Goal: Task Accomplishment & Management: Manage account settings

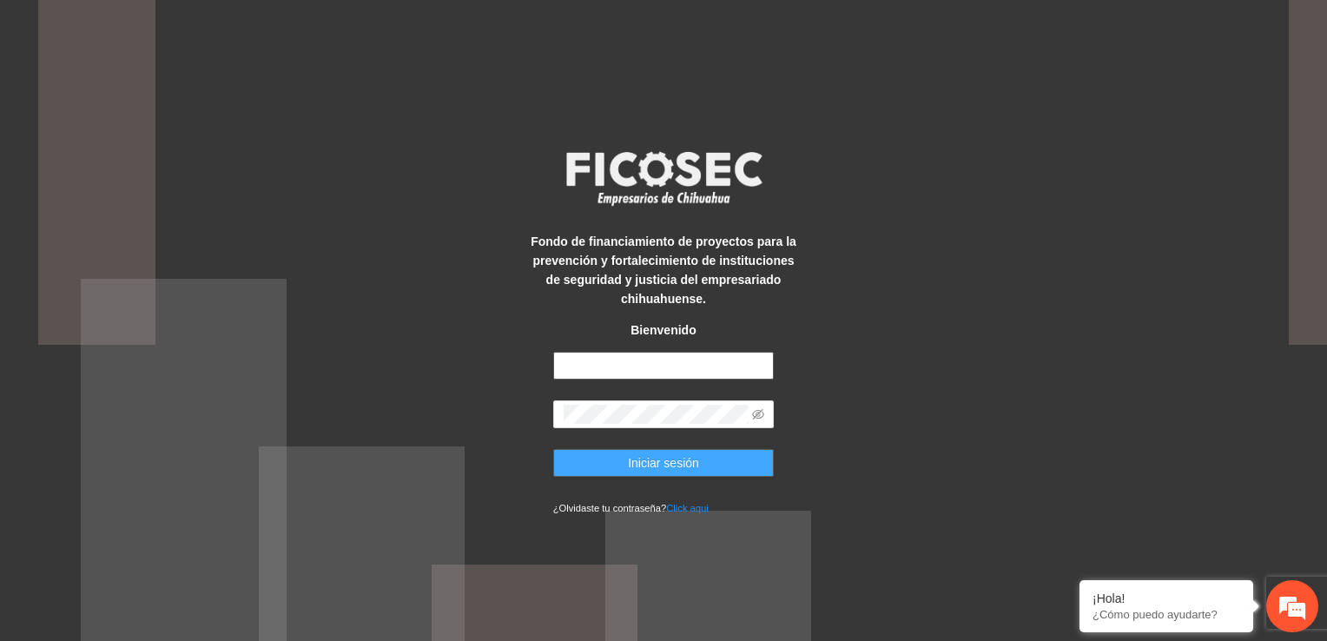
type input "**********"
click at [688, 466] on span "Iniciar sesión" at bounding box center [663, 462] width 71 height 19
type input "**********"
click at [680, 453] on span "Iniciar sesión" at bounding box center [663, 462] width 71 height 19
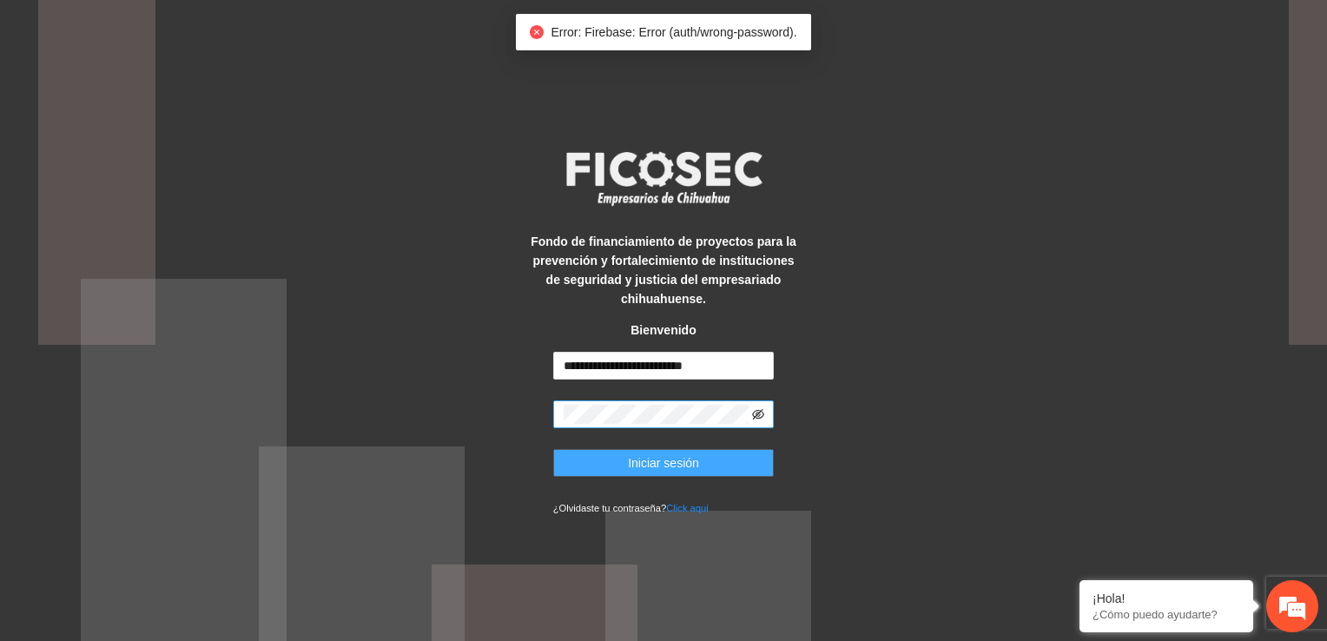
click at [753, 412] on icon "eye-invisible" at bounding box center [758, 414] width 12 height 10
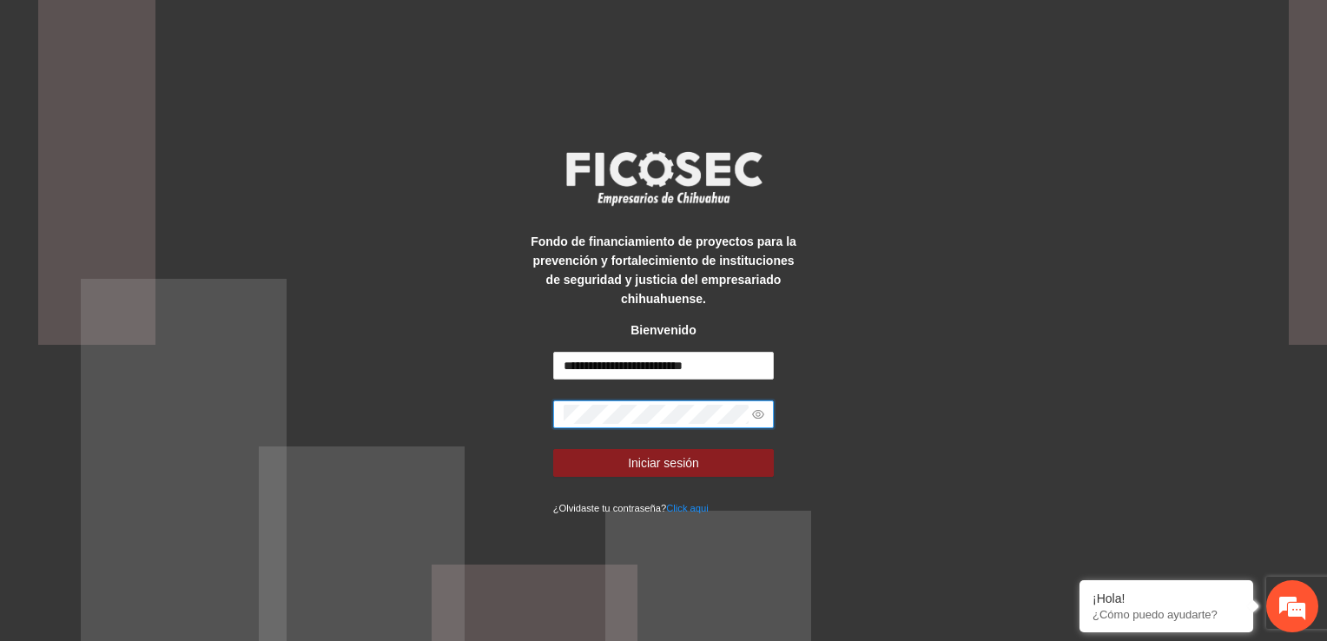
click at [764, 415] on span at bounding box center [663, 414] width 221 height 28
click at [886, 370] on div "**********" at bounding box center [663, 320] width 1327 height 641
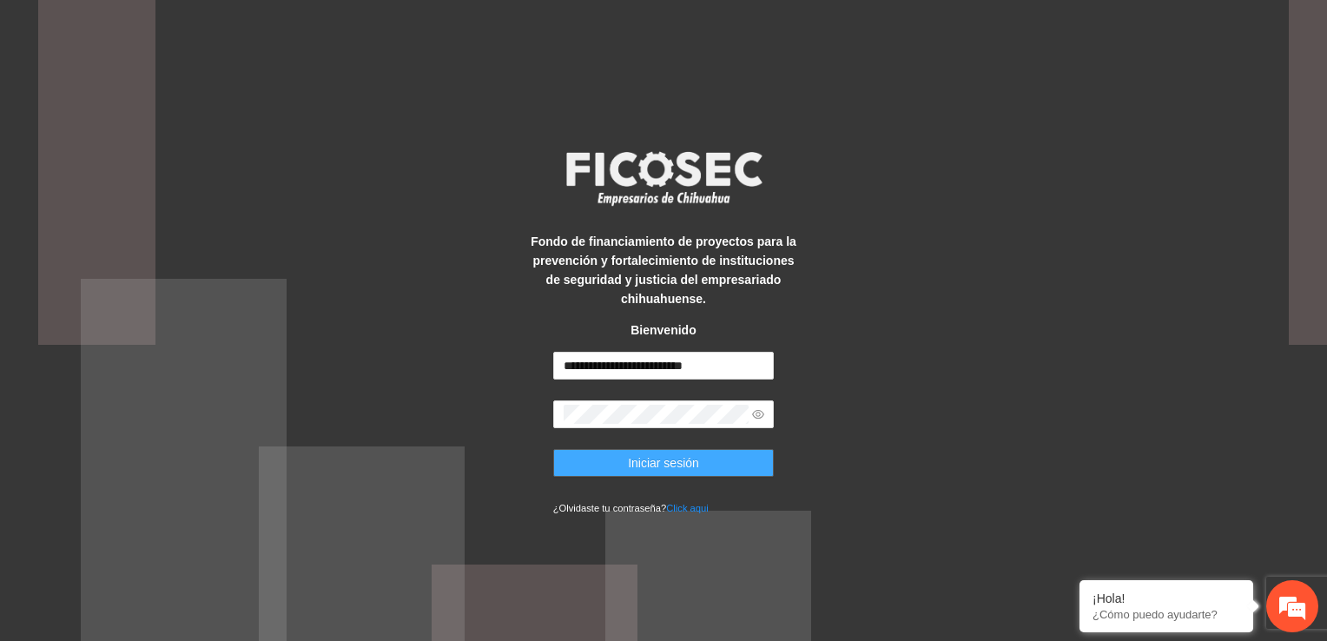
click at [678, 463] on span "Iniciar sesión" at bounding box center [663, 462] width 71 height 19
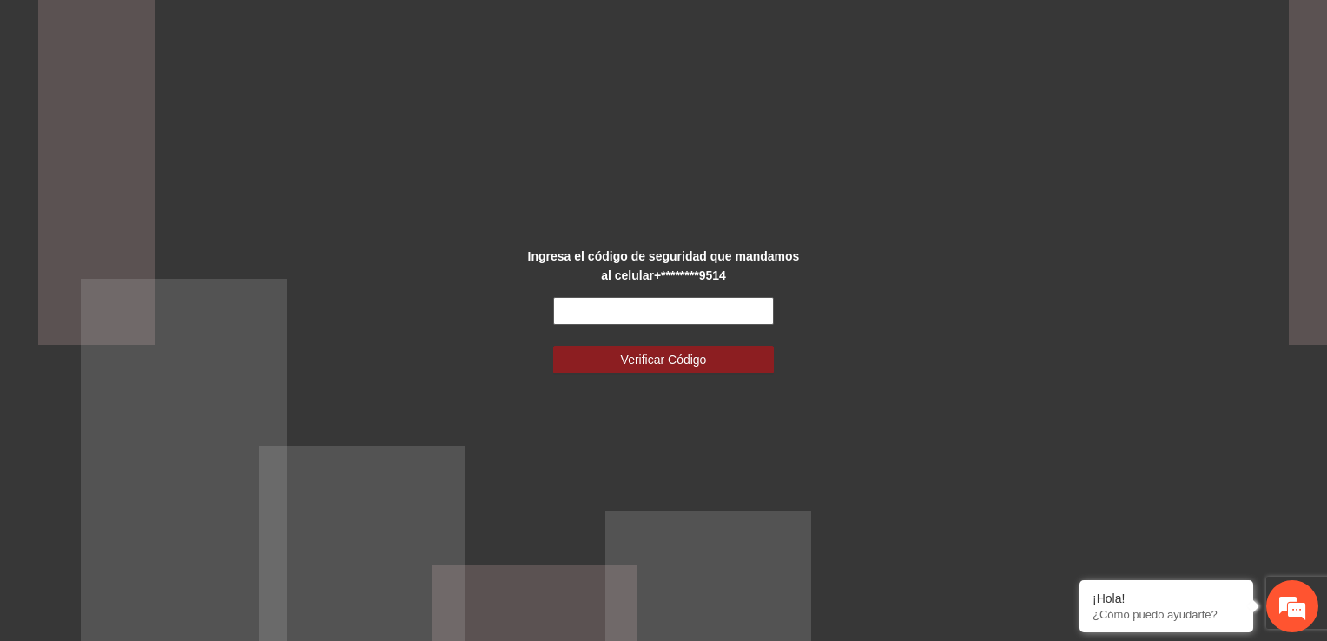
click at [740, 317] on input "text" at bounding box center [663, 311] width 221 height 28
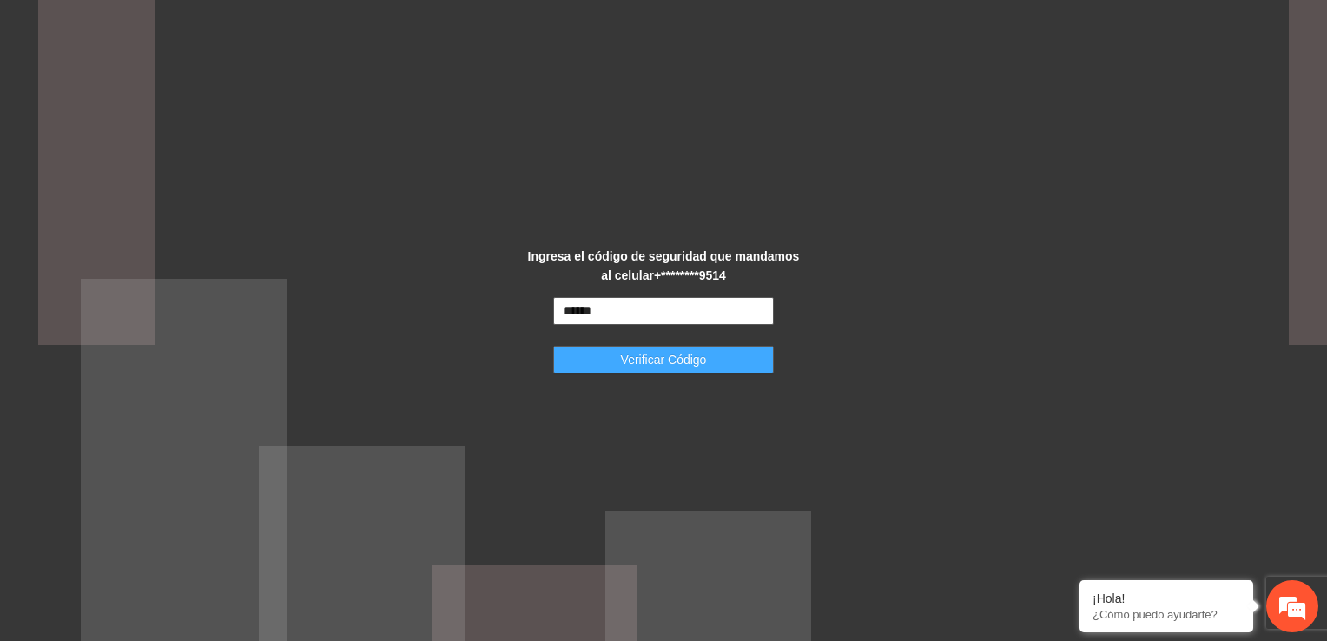
type input "******"
click at [726, 352] on button "Verificar Código" at bounding box center [663, 360] width 221 height 28
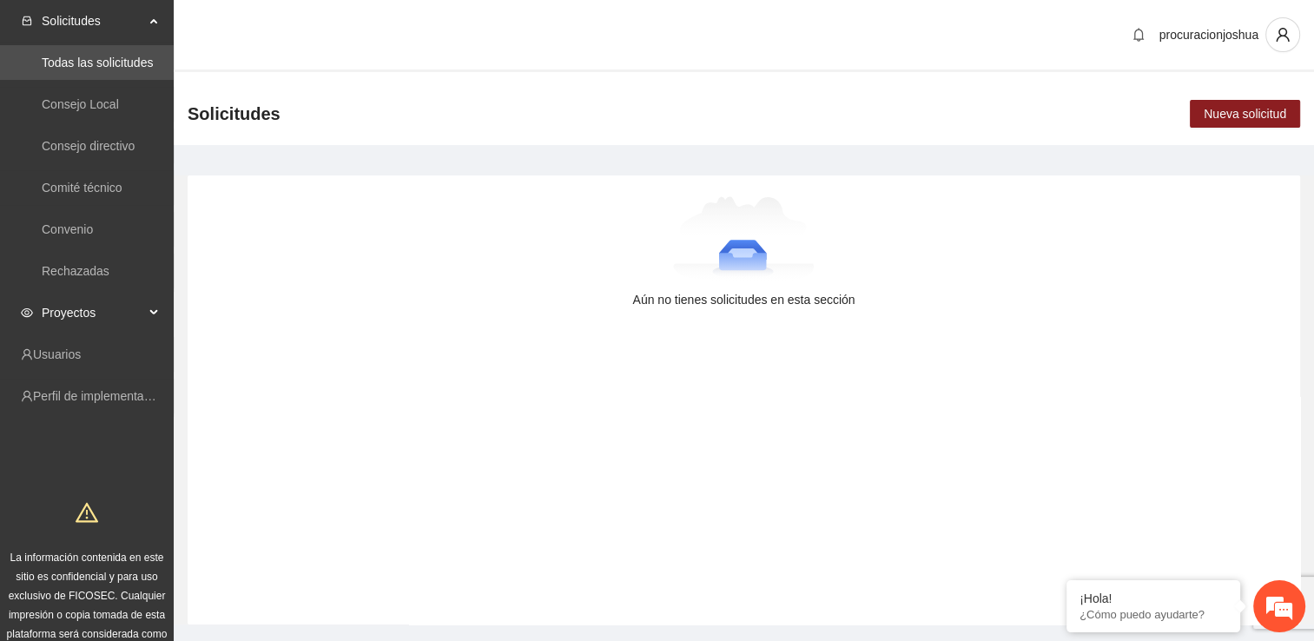
click at [105, 314] on span "Proyectos" at bounding box center [93, 312] width 102 height 35
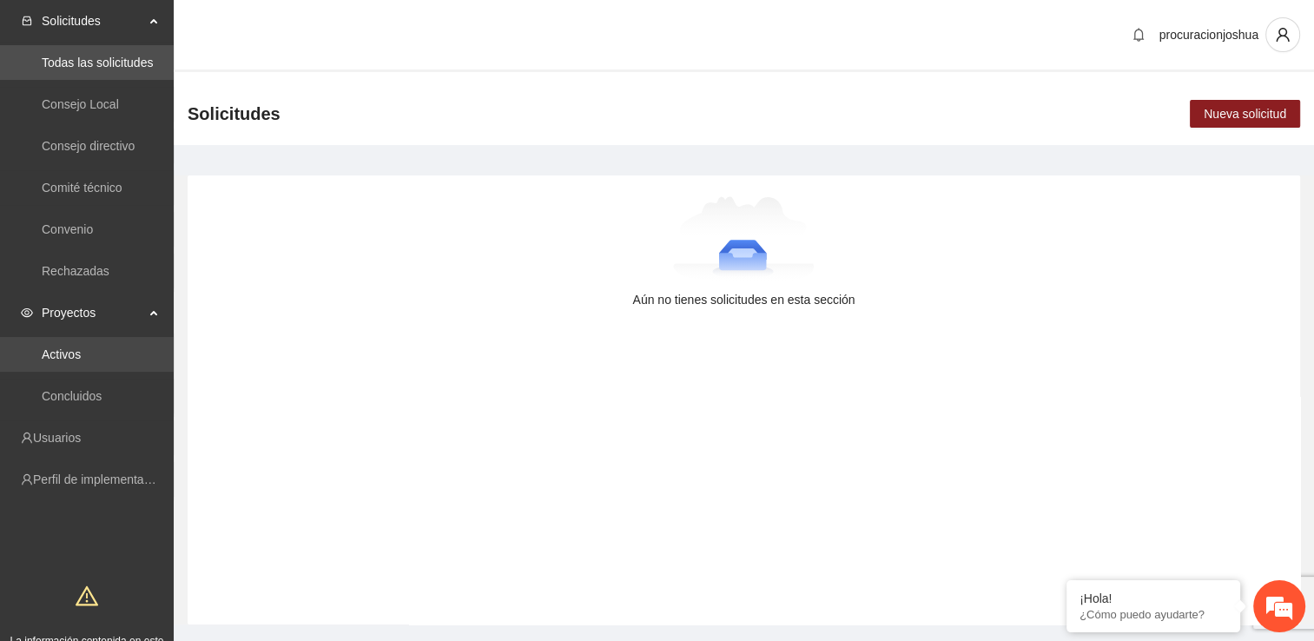
click at [66, 360] on link "Activos" at bounding box center [61, 354] width 39 height 14
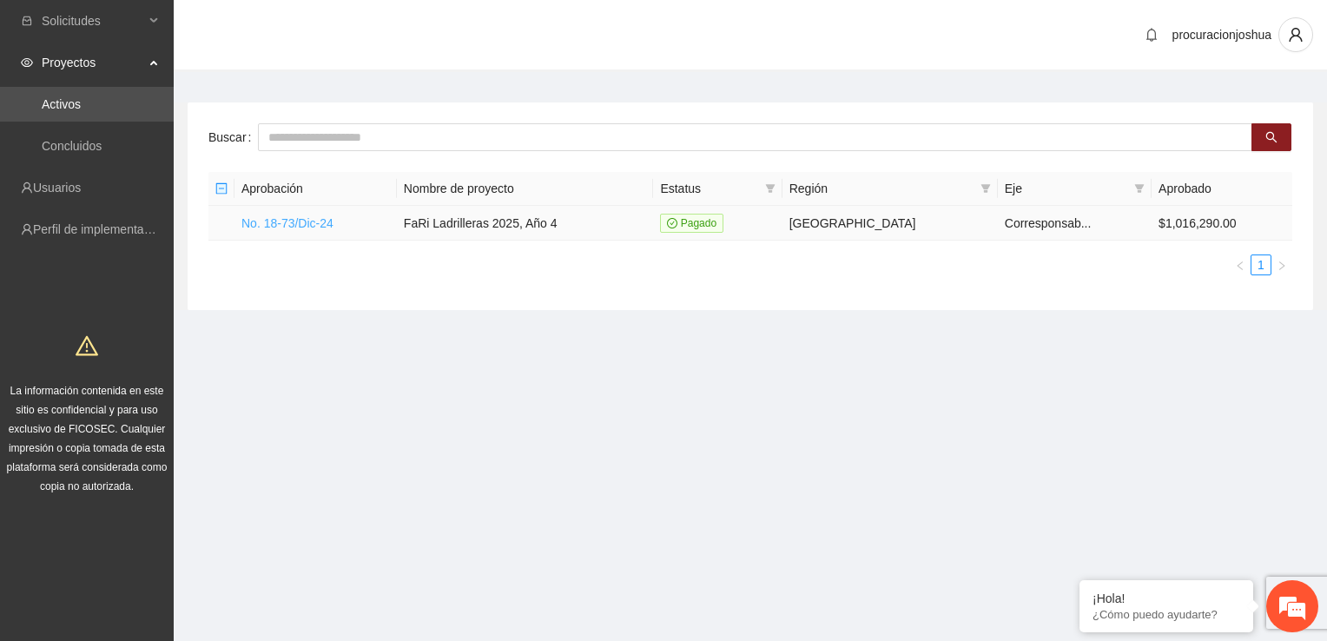
click at [276, 221] on link "No. 18-73/Dic-24" at bounding box center [287, 223] width 92 height 14
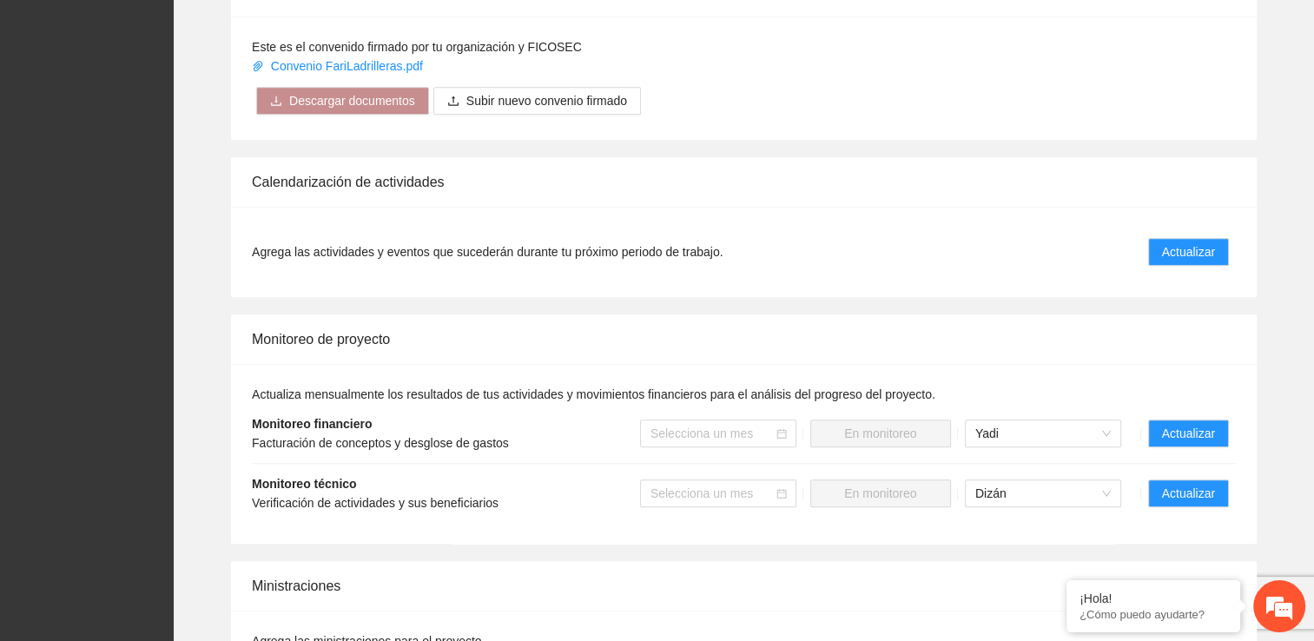
scroll to position [1563, 0]
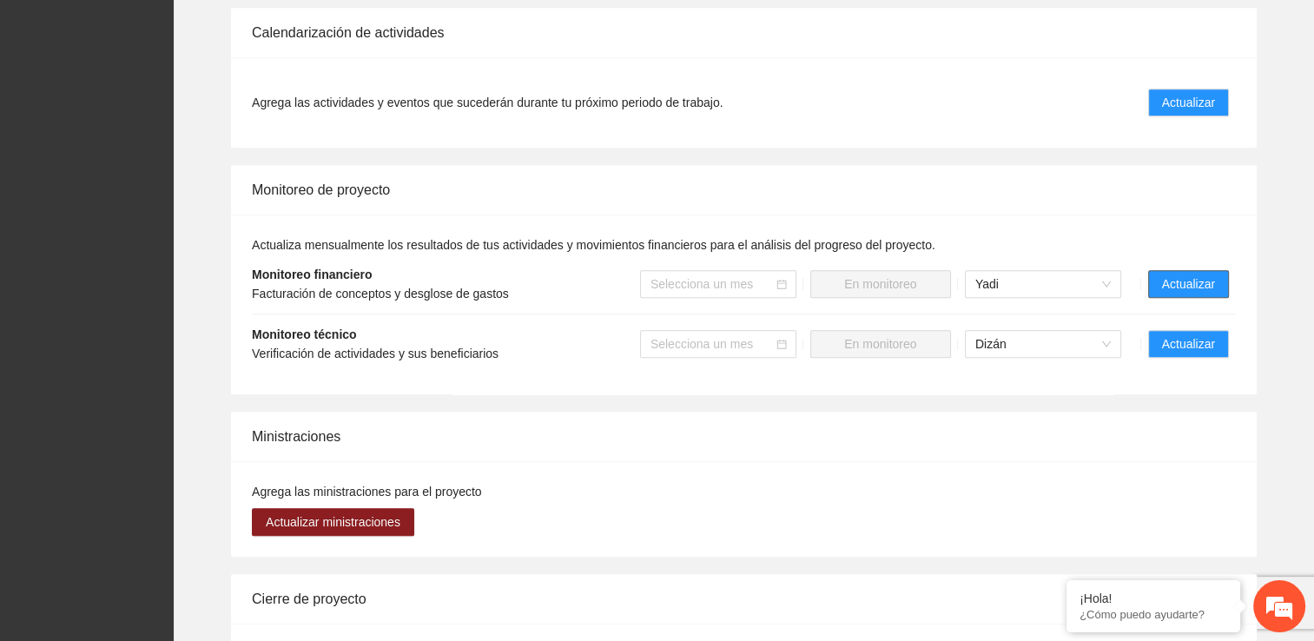
click at [1186, 274] on span "Actualizar" at bounding box center [1188, 283] width 53 height 19
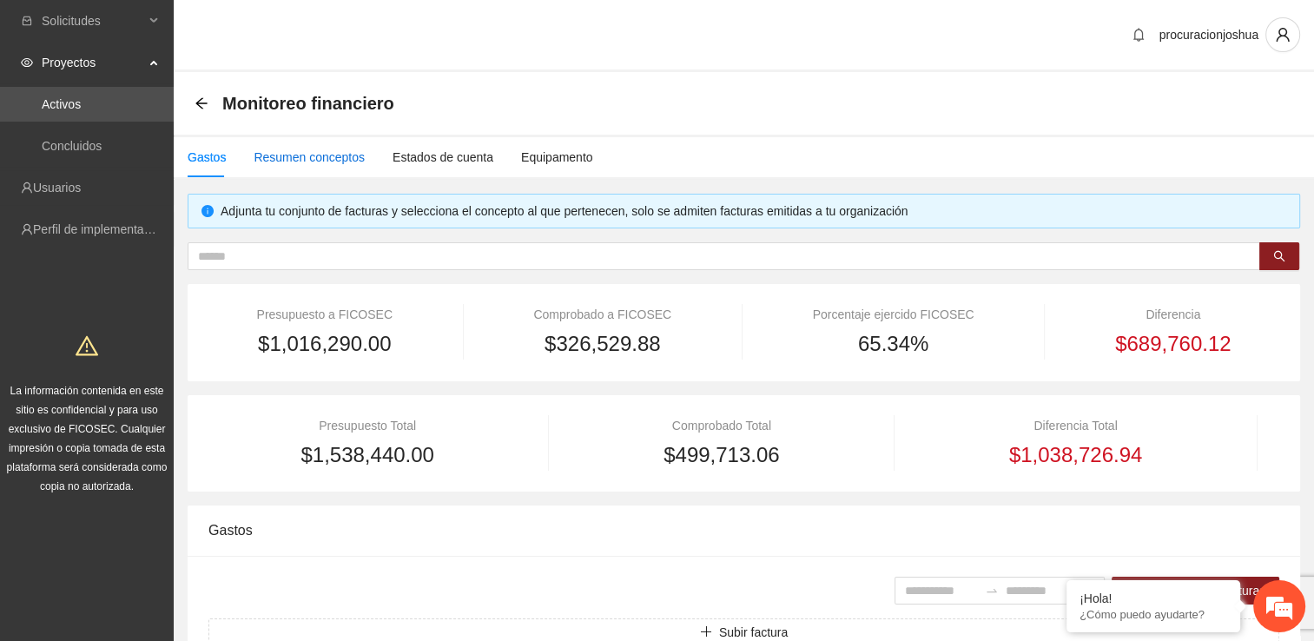
click at [309, 158] on div "Resumen conceptos" at bounding box center [309, 157] width 111 height 19
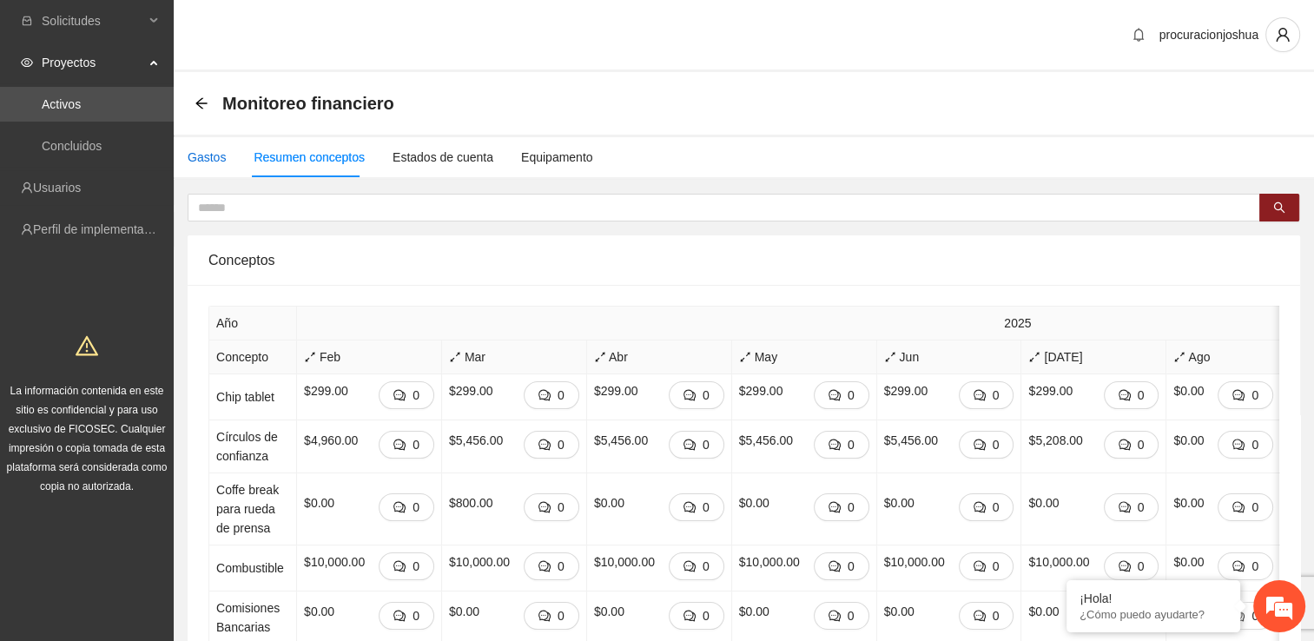
click at [199, 155] on div "Gastos" at bounding box center [207, 157] width 38 height 19
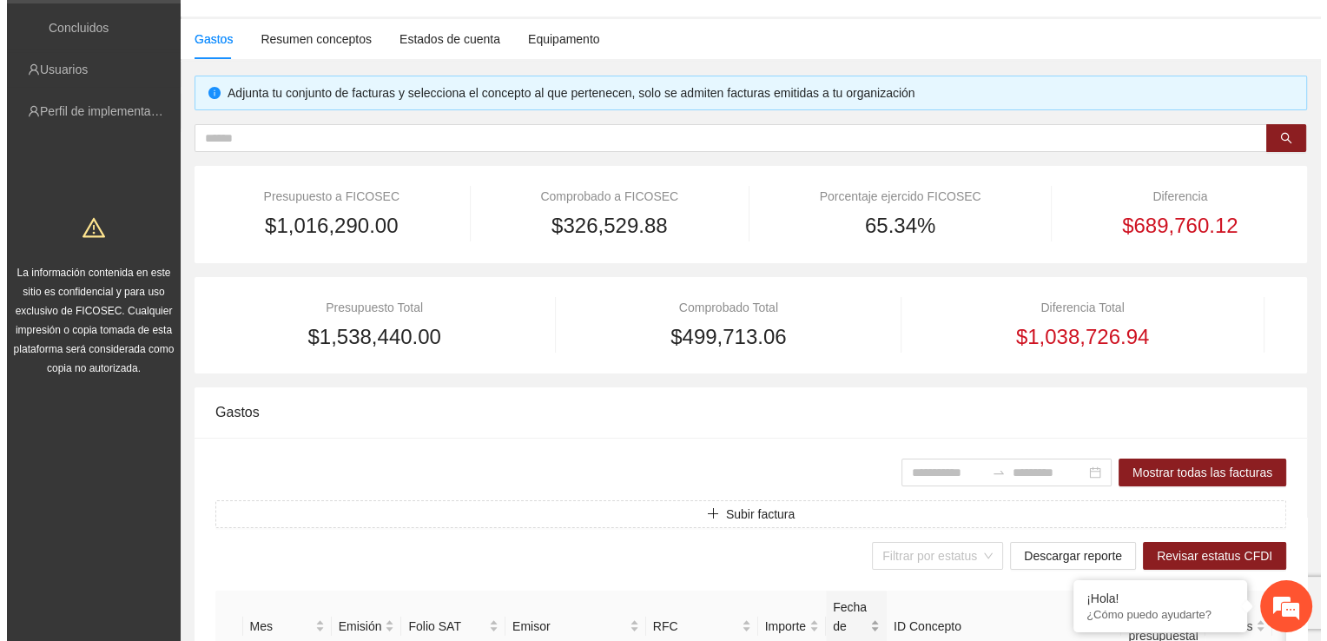
scroll to position [347, 0]
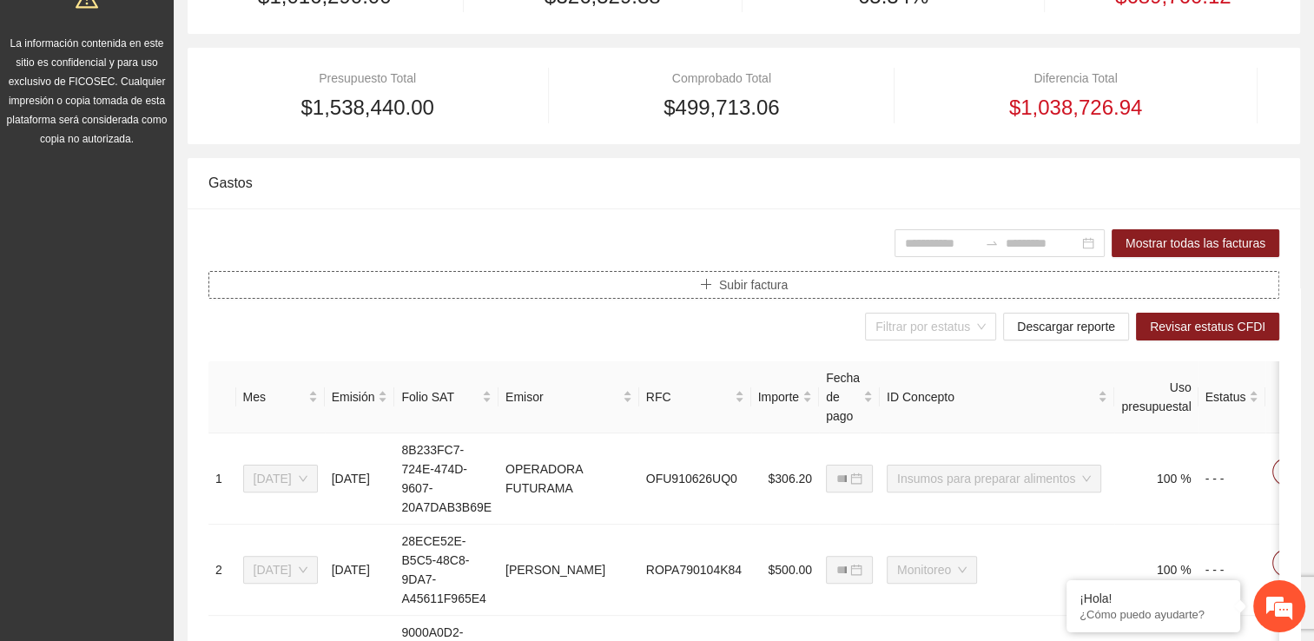
click at [749, 287] on span "Subir factura" at bounding box center [753, 284] width 69 height 19
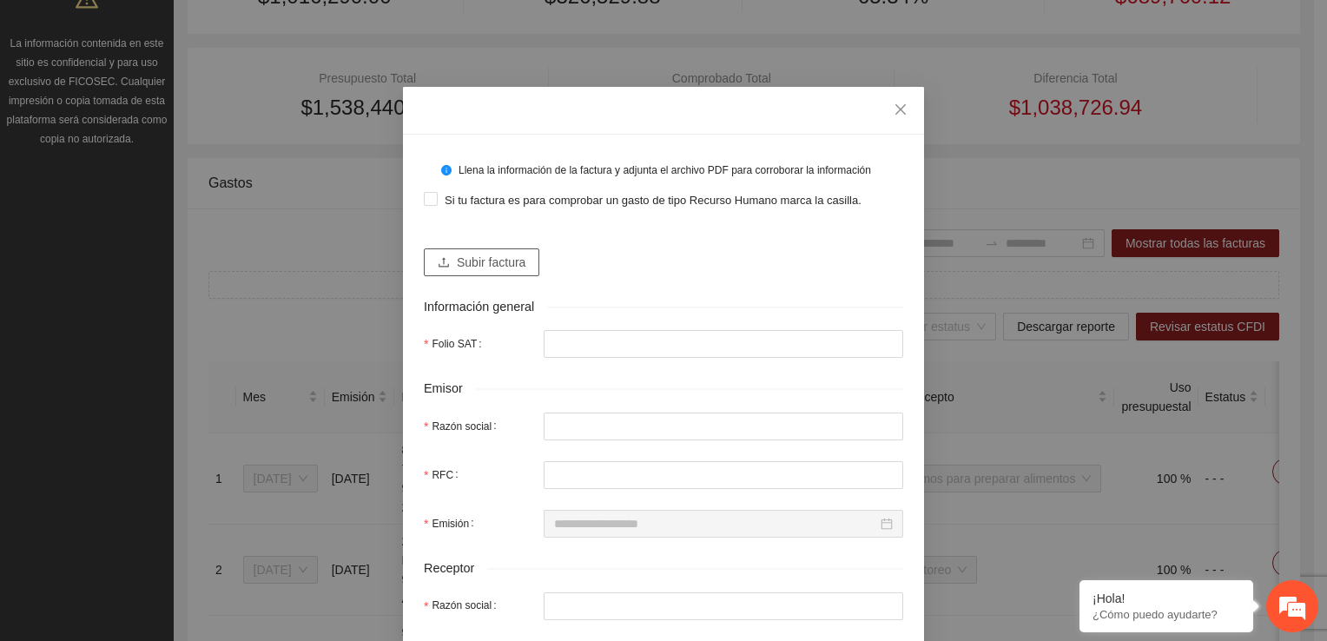
click at [511, 258] on span "Subir factura" at bounding box center [491, 262] width 69 height 19
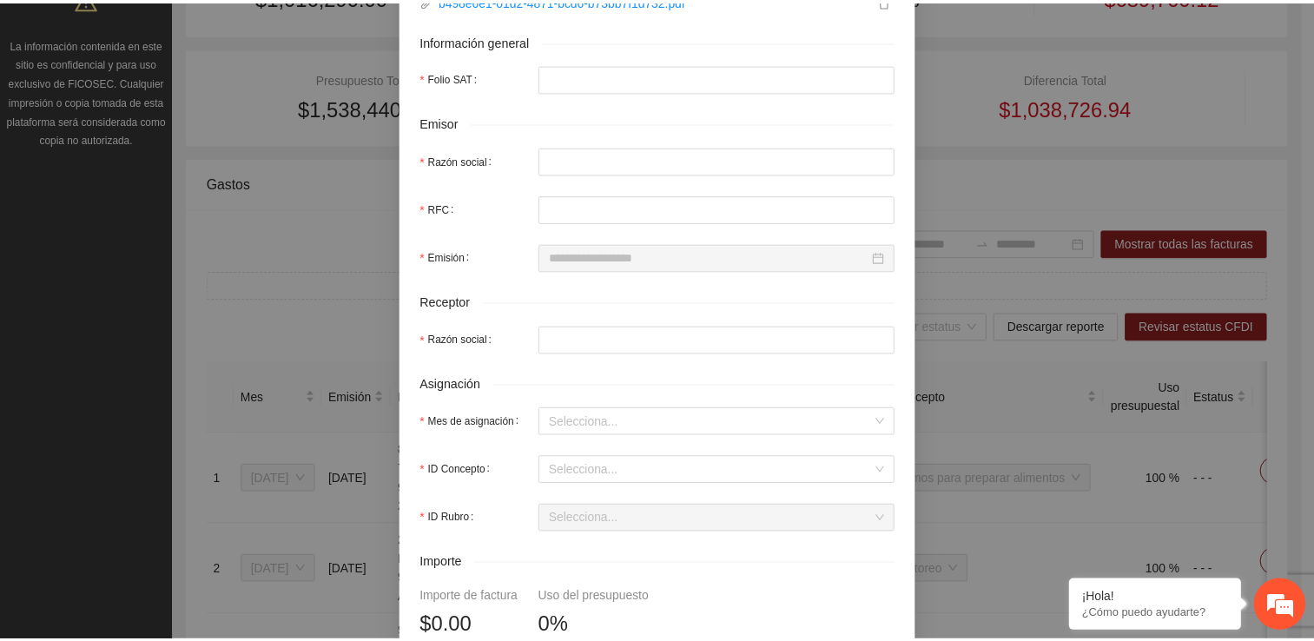
scroll to position [0, 0]
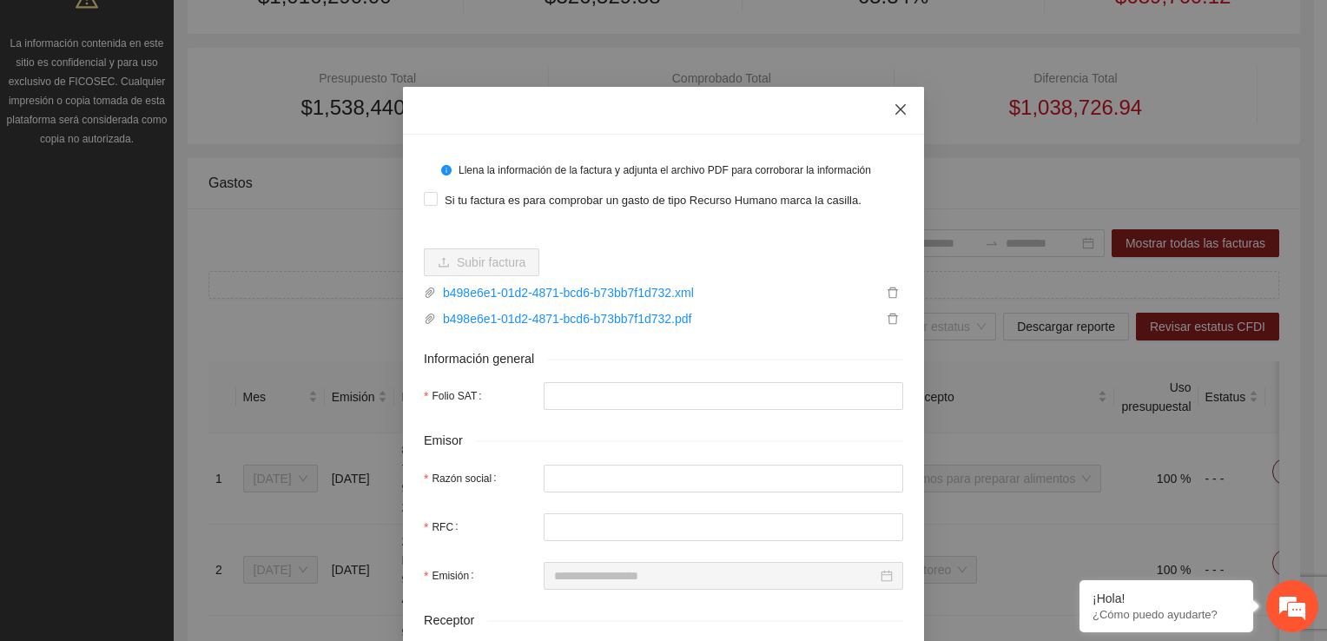
click at [893, 101] on span "Close" at bounding box center [900, 110] width 47 height 47
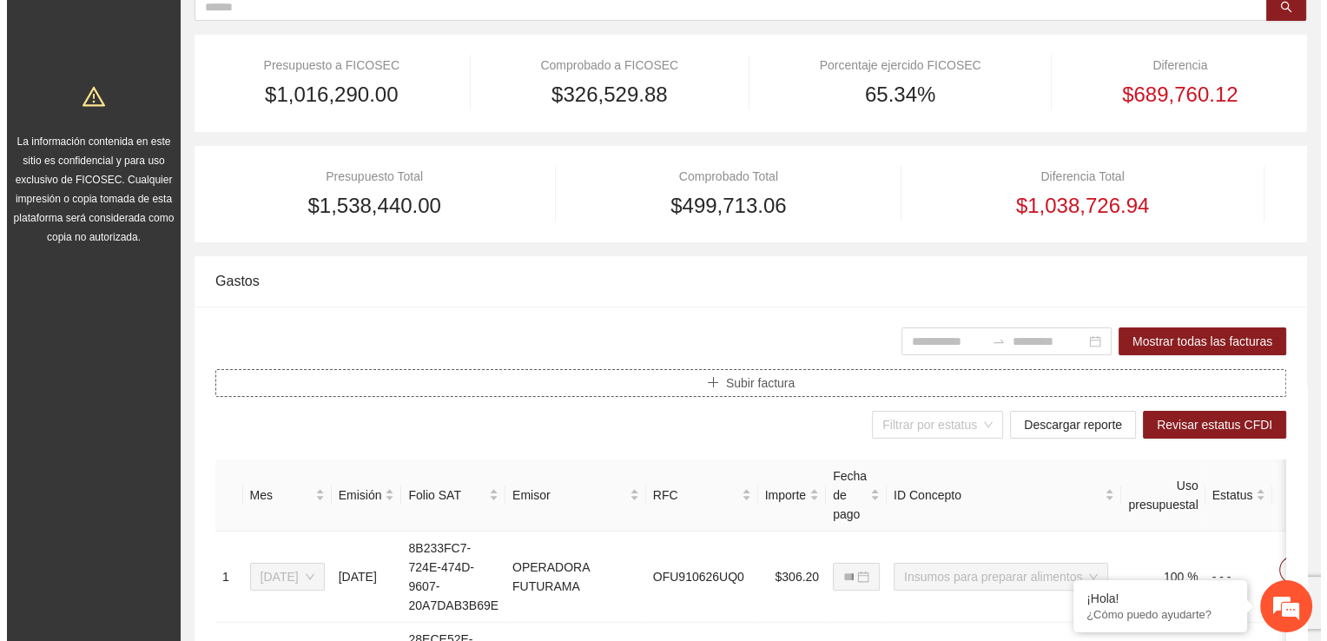
scroll to position [260, 0]
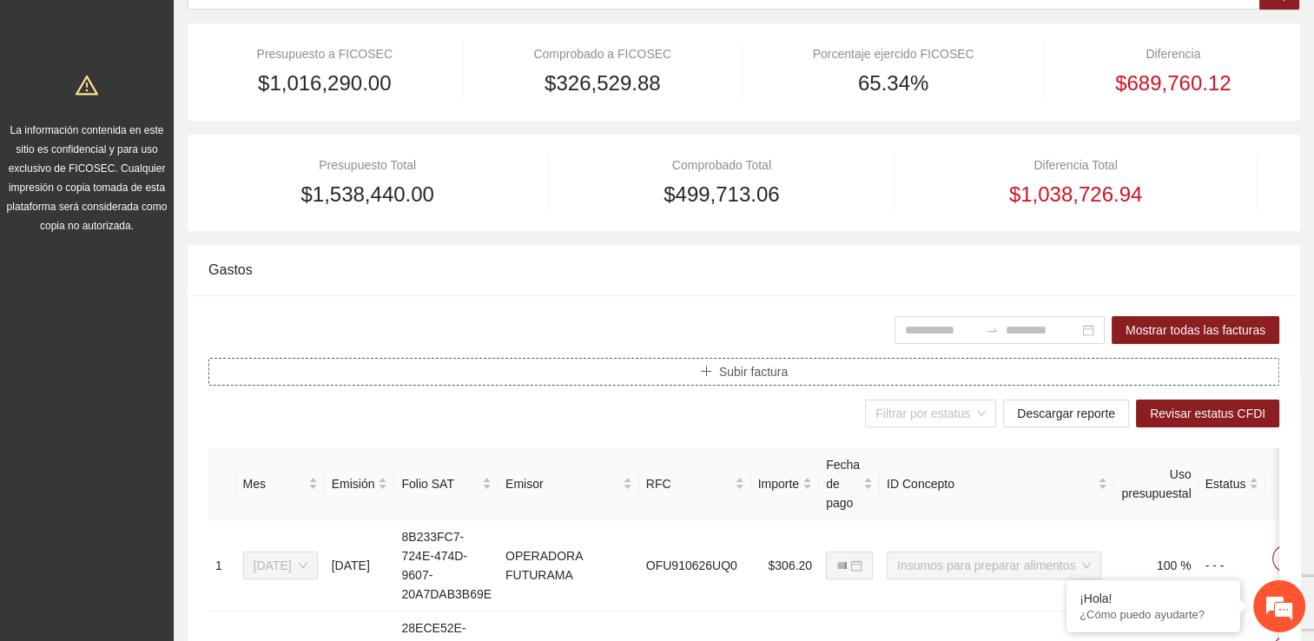
click at [782, 375] on span "Subir factura" at bounding box center [753, 371] width 69 height 19
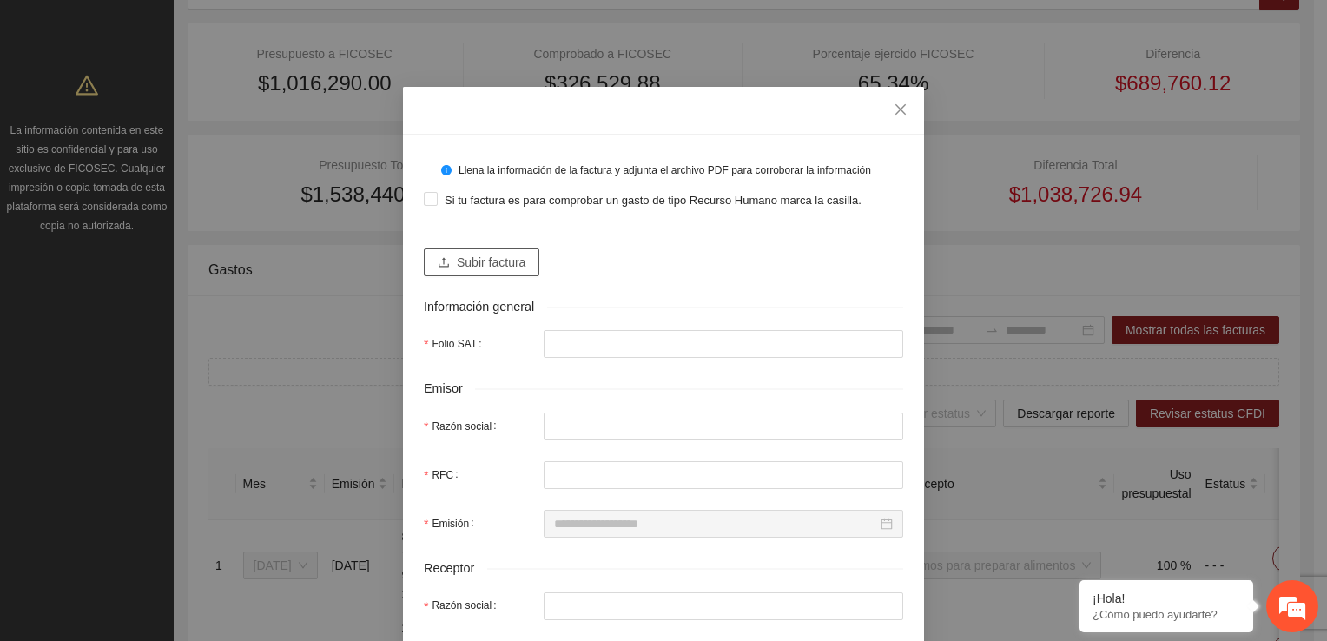
click at [488, 264] on span "Subir factura" at bounding box center [491, 262] width 69 height 19
